Goal: Find specific page/section: Find specific page/section

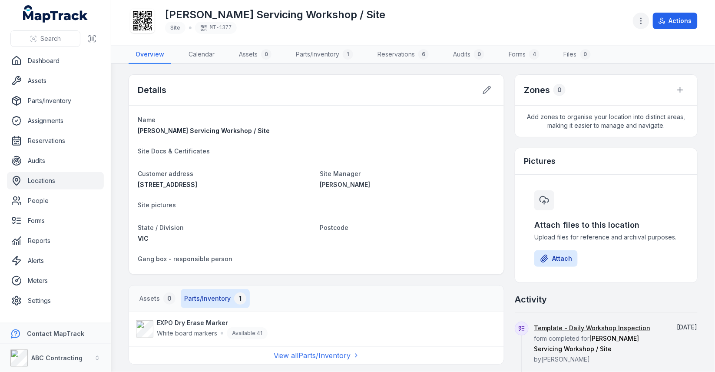
click at [637, 23] on button "button" at bounding box center [641, 21] width 17 height 17
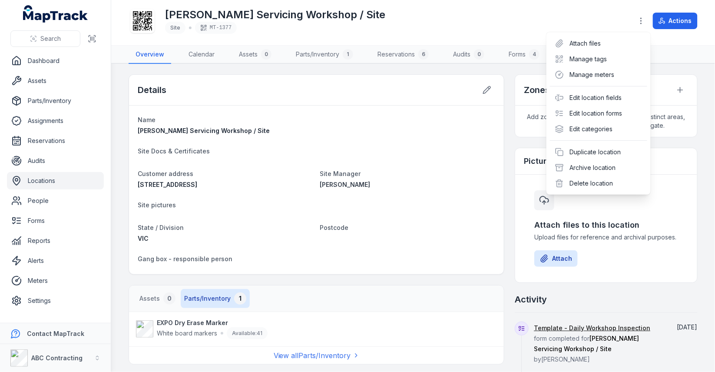
click at [538, 21] on div "[PERSON_NAME] Servicing Workshop / Site Site MT-1377 Actions" at bounding box center [413, 22] width 569 height 38
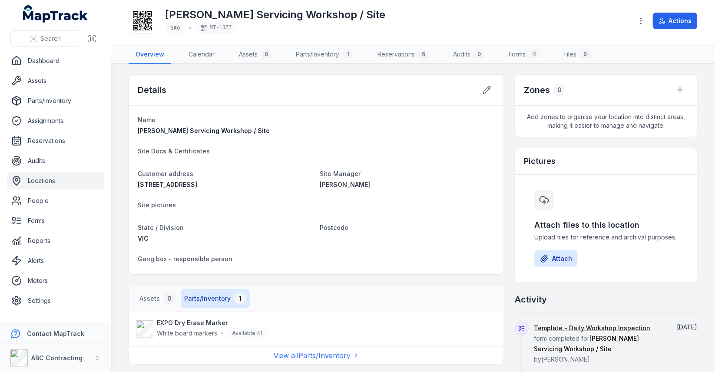
click at [536, 13] on div "[PERSON_NAME] Servicing Workshop / Site Site MT-1377" at bounding box center [377, 21] width 497 height 28
click at [642, 20] on icon "button" at bounding box center [641, 21] width 9 height 9
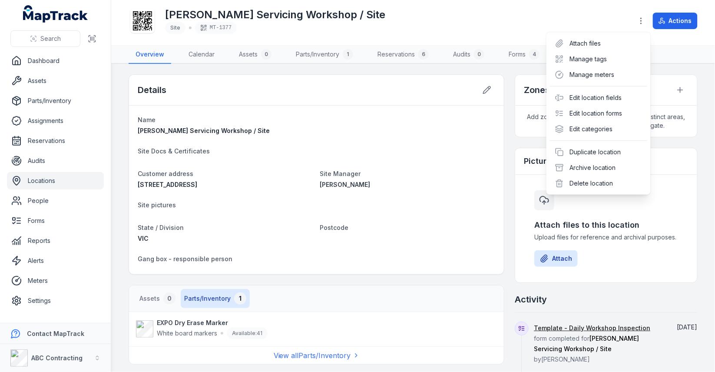
click at [483, 37] on div "[PERSON_NAME] Servicing Workshop / Site Site MT-1377 Actions" at bounding box center [413, 22] width 569 height 38
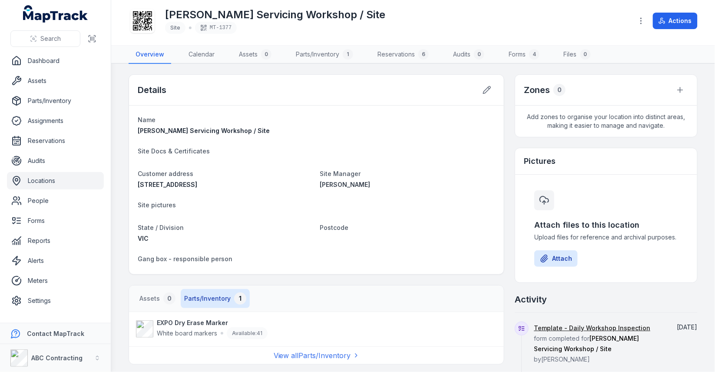
click at [469, 12] on div "[PERSON_NAME] Servicing Workshop / Site Site MT-1377" at bounding box center [377, 21] width 497 height 28
click at [291, 18] on h1 "[PERSON_NAME] Servicing Workshop / Site" at bounding box center [275, 15] width 220 height 14
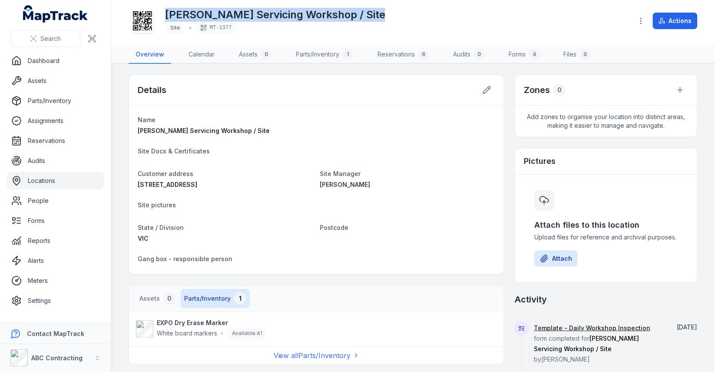
click at [291, 18] on h1 "[PERSON_NAME] Servicing Workshop / Site" at bounding box center [275, 15] width 220 height 14
click at [375, 20] on div "[PERSON_NAME] Servicing Workshop / Site Site MT-1377" at bounding box center [377, 21] width 497 height 28
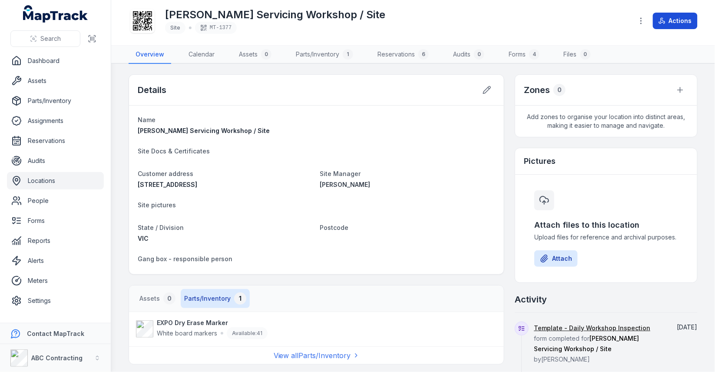
click at [669, 15] on button "Actions" at bounding box center [675, 21] width 45 height 17
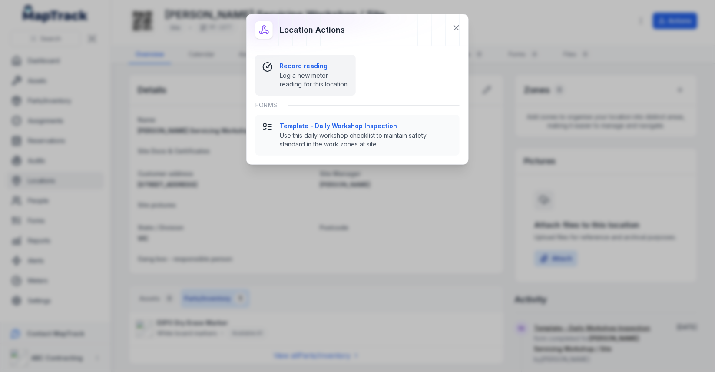
click at [328, 73] on span "Log a new meter reading for this location" at bounding box center [314, 79] width 69 height 17
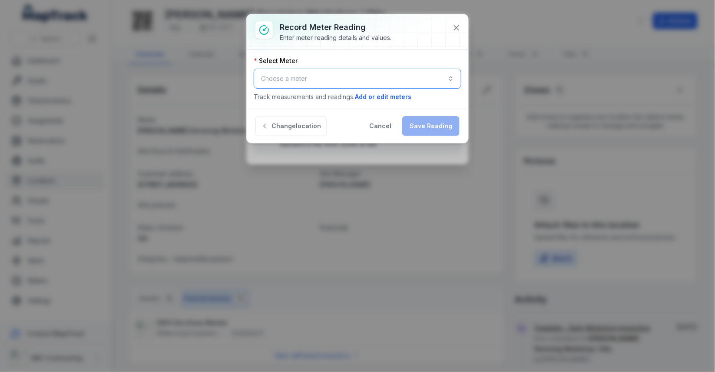
click at [335, 80] on button "Choose a meter" at bounding box center [358, 79] width 208 height 20
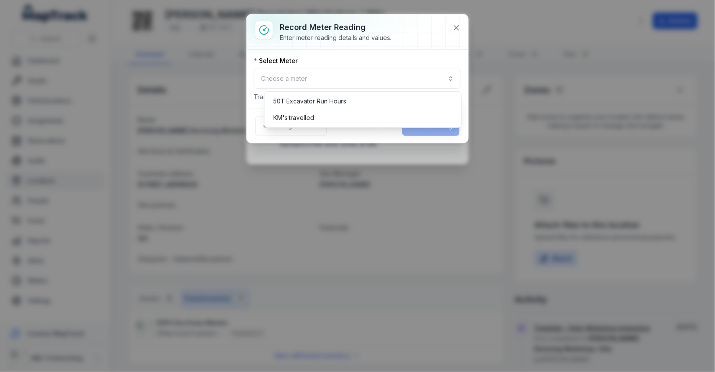
click at [366, 61] on div "Select Meter Choose a meter Track measurements and readings. Add or edit meters" at bounding box center [358, 78] width 208 height 45
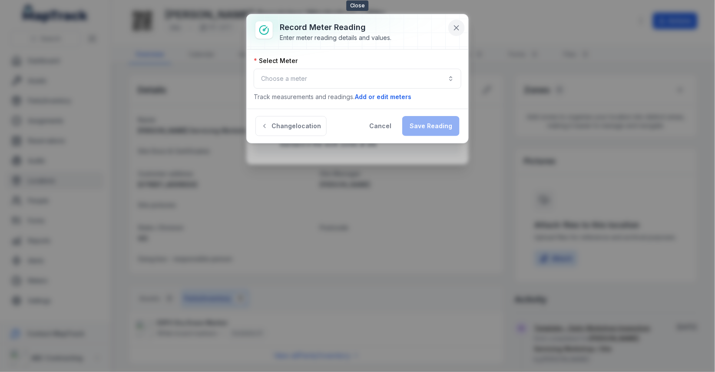
click at [454, 33] on button at bounding box center [456, 28] width 17 height 17
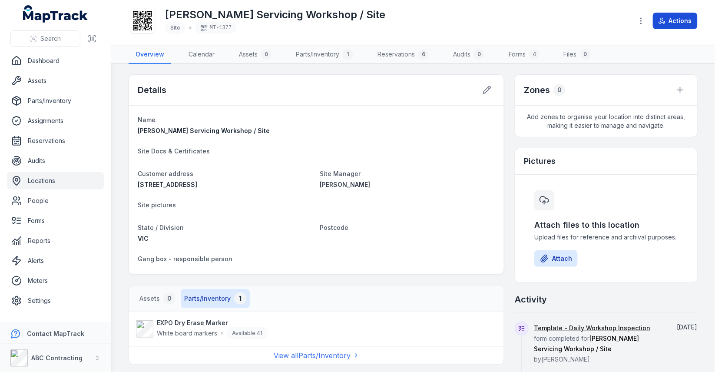
click at [665, 23] on icon at bounding box center [663, 21] width 3 height 4
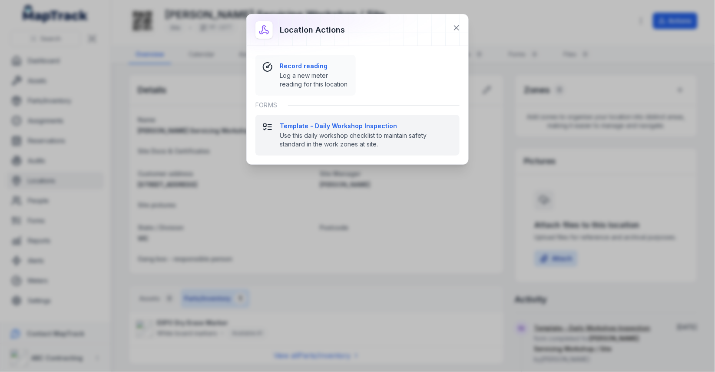
click at [383, 137] on span "Use this daily workshop checklist to maintain safety standard in the work zones…" at bounding box center [366, 139] width 173 height 17
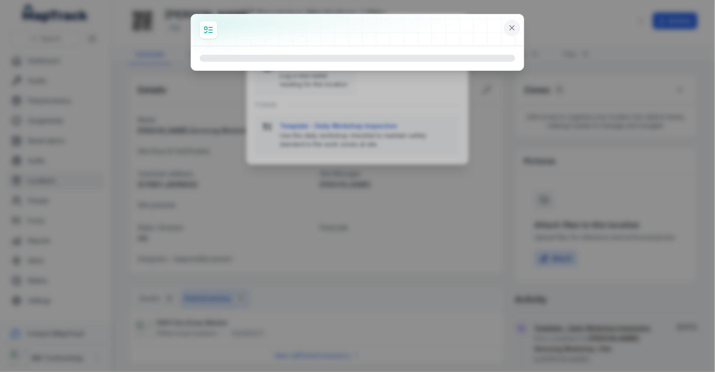
click at [512, 27] on icon at bounding box center [512, 28] width 4 height 4
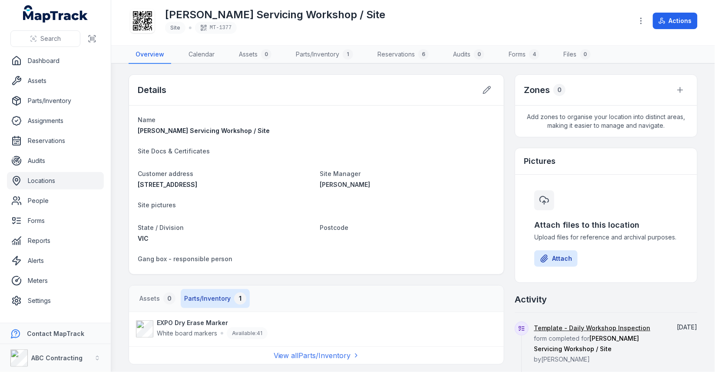
click at [476, 40] on div "[PERSON_NAME] Servicing Workshop / Site Site MT-1377 Actions" at bounding box center [413, 22] width 569 height 38
click at [52, 216] on link "Forms" at bounding box center [55, 220] width 97 height 17
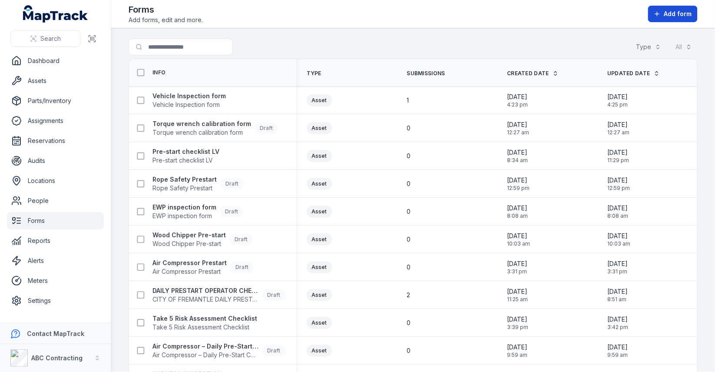
click at [667, 15] on span "Add form" at bounding box center [678, 14] width 28 height 9
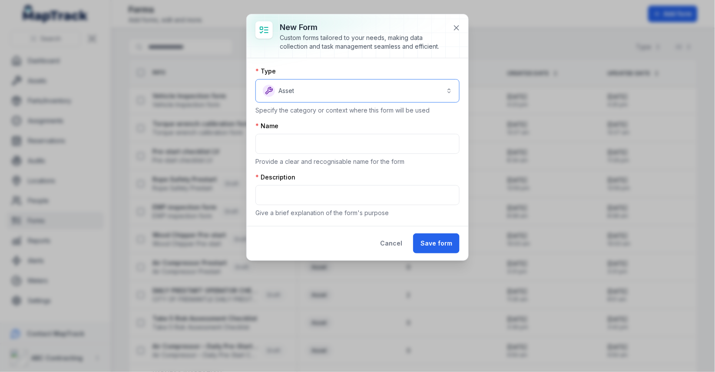
click at [379, 82] on button "Asset *****" at bounding box center [357, 90] width 204 height 23
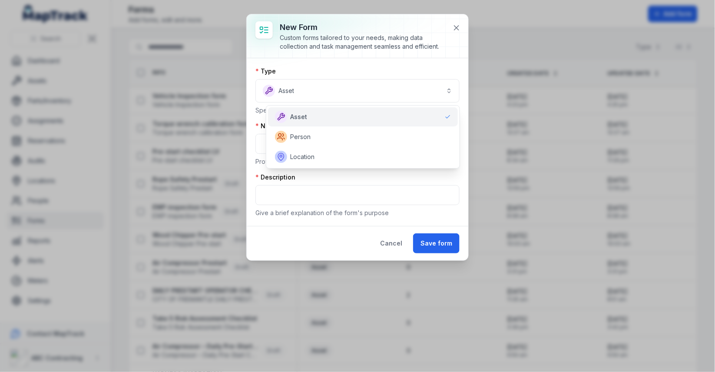
click at [460, 29] on div "New form Custom forms tailored to your needs, making data collection and task m…" at bounding box center [358, 137] width 222 height 246
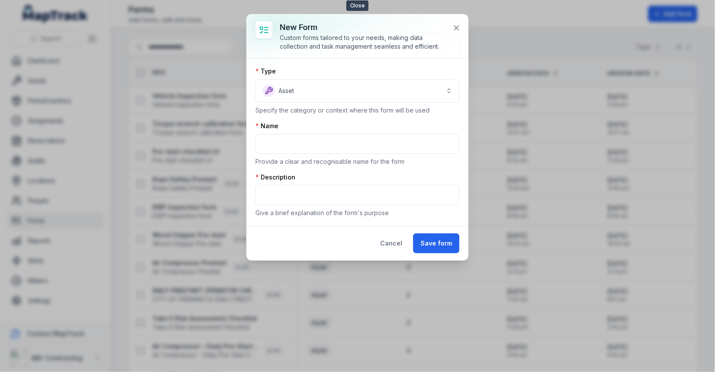
click at [460, 29] on icon at bounding box center [456, 27] width 9 height 9
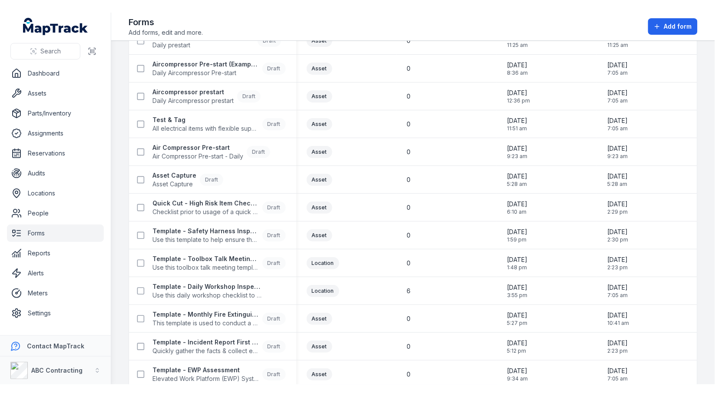
scroll to position [691, 0]
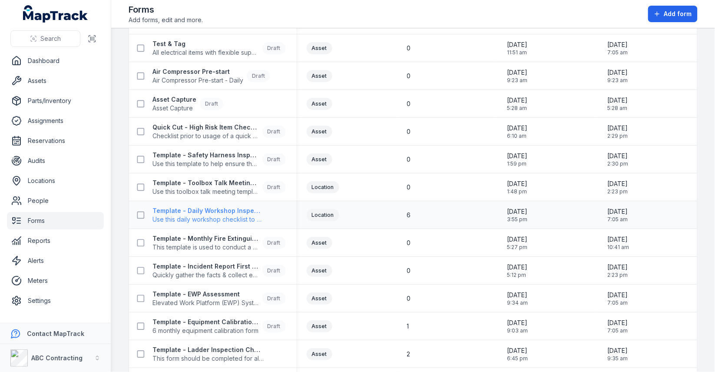
click at [242, 210] on strong "Template - Daily Workshop Inspection" at bounding box center [207, 210] width 111 height 9
click at [421, 202] on td "6" at bounding box center [447, 215] width 100 height 28
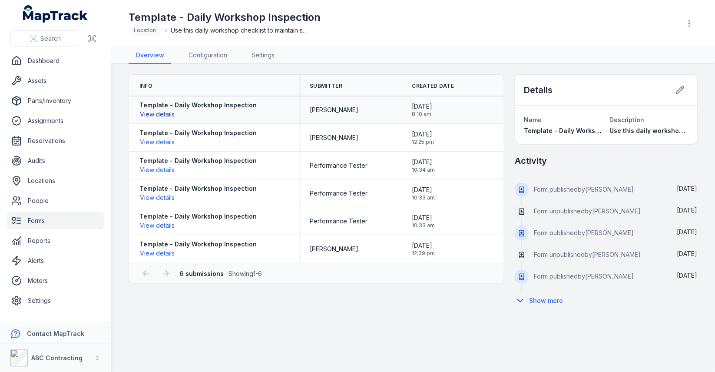
click at [155, 116] on button "View details" at bounding box center [157, 114] width 36 height 10
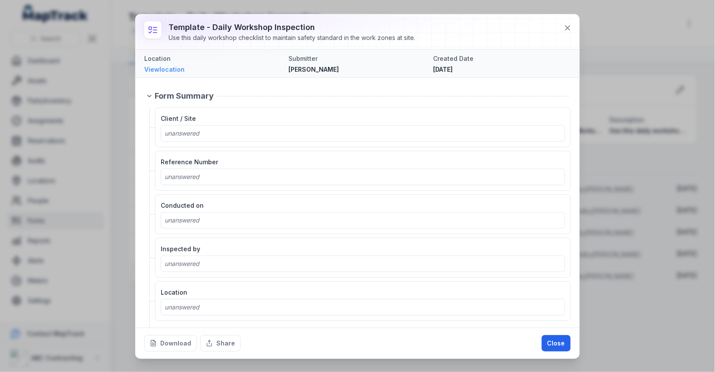
click at [175, 69] on link "View location" at bounding box center [213, 69] width 138 height 9
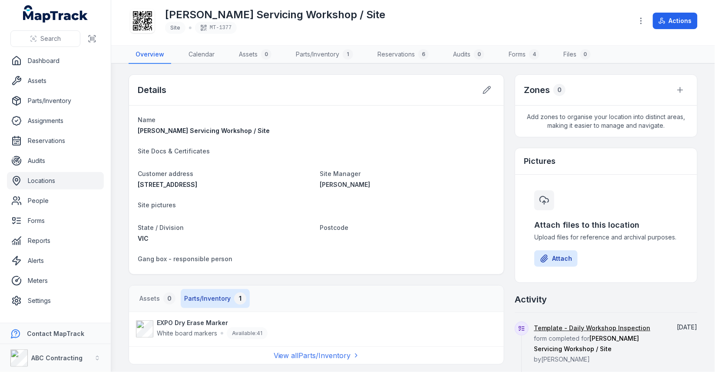
click at [137, 25] on icon at bounding box center [142, 20] width 19 height 19
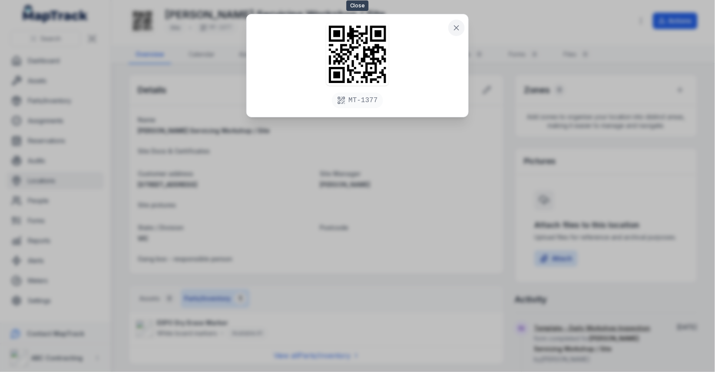
click at [458, 26] on icon at bounding box center [456, 27] width 9 height 9
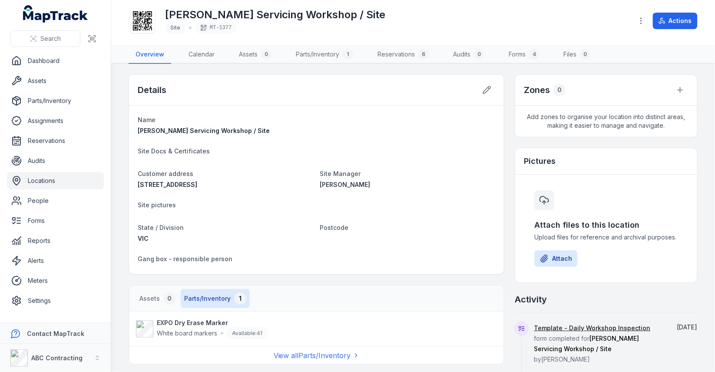
click at [142, 22] on icon at bounding box center [142, 20] width 19 height 19
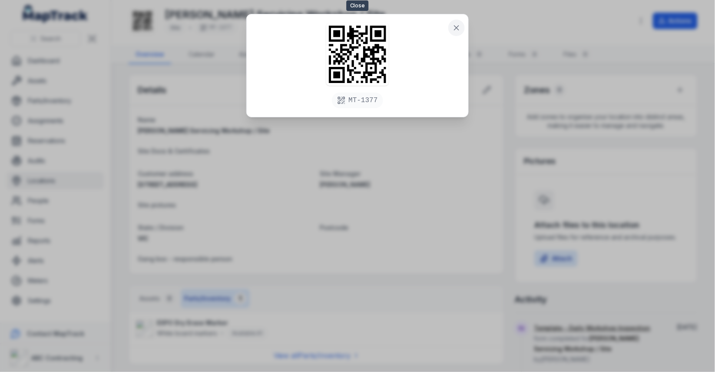
click at [451, 30] on button at bounding box center [456, 28] width 17 height 17
